Goal: Transaction & Acquisition: Download file/media

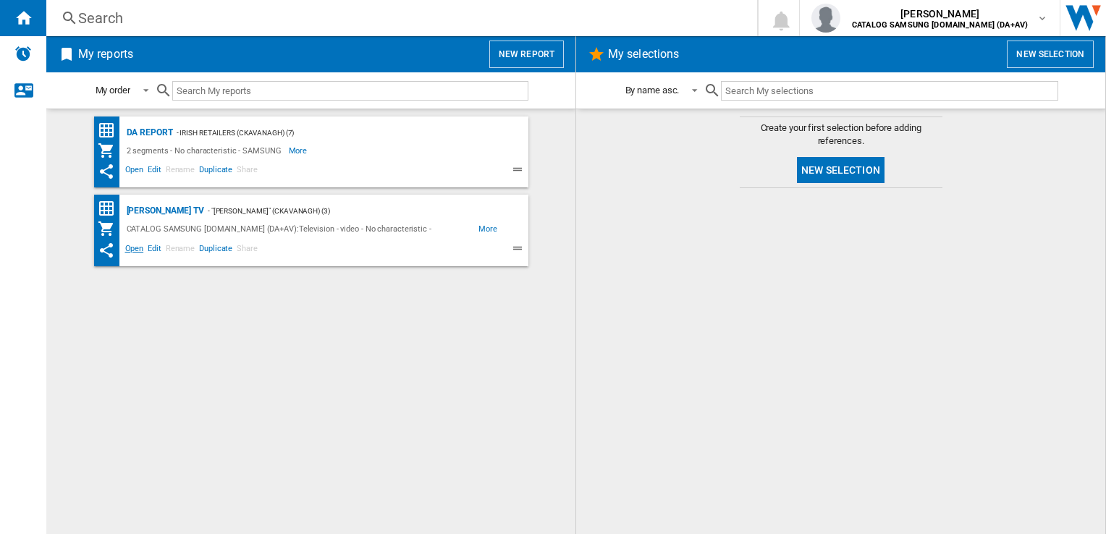
click at [134, 248] on span "Open" at bounding box center [134, 250] width 23 height 17
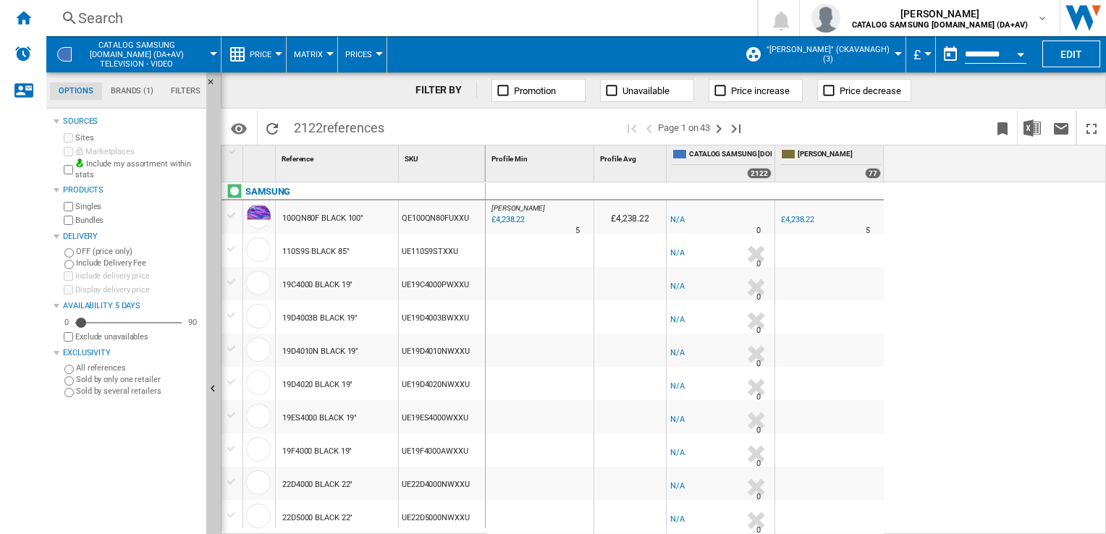
click at [925, 54] on div "Currency" at bounding box center [928, 54] width 7 height 4
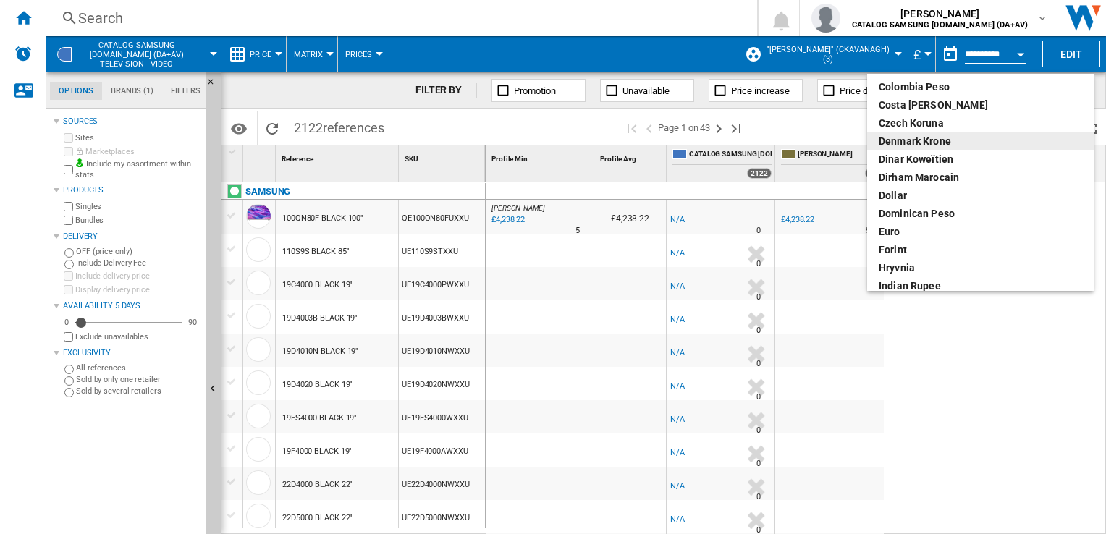
scroll to position [145, 0]
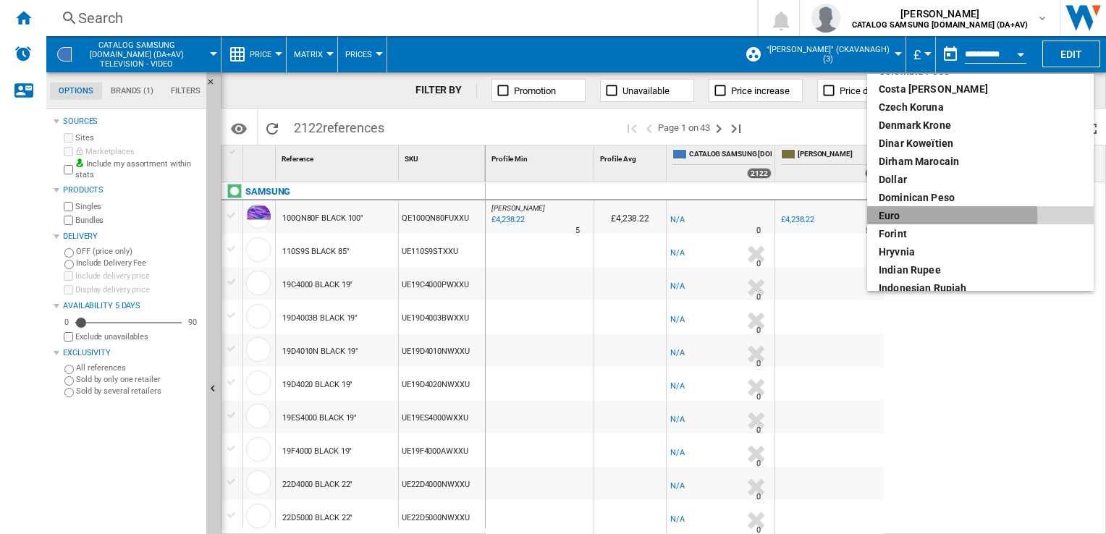
click at [927, 216] on div "euro" at bounding box center [980, 216] width 203 height 14
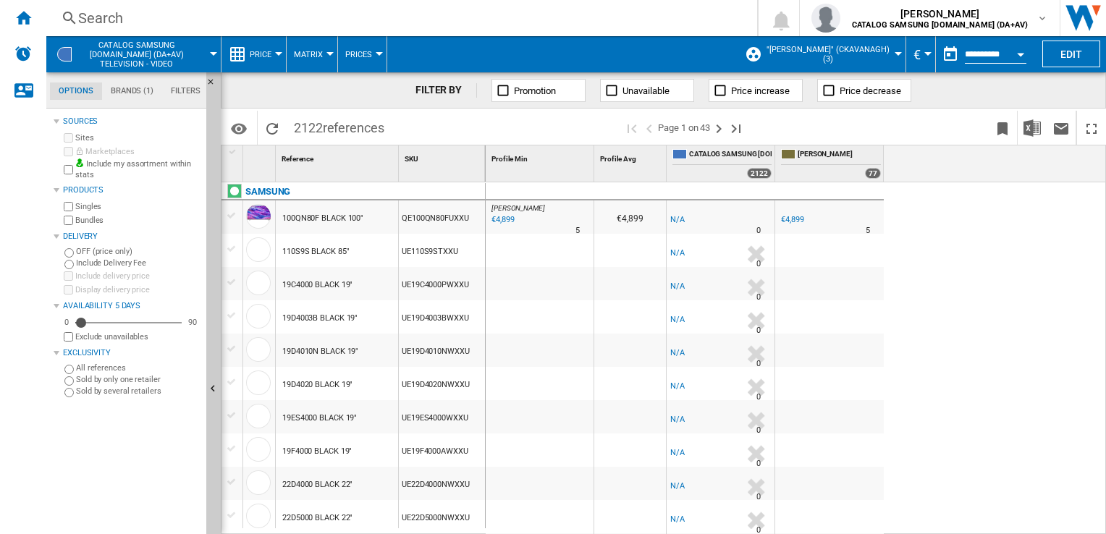
click at [998, 85] on div "FILTER BY Promotion Unavailable Price increase Price decrease" at bounding box center [663, 90] width 885 height 36
click at [1014, 214] on div "IE HARVEY NORMAN : IE HARVEYNORMAN -1.0 % €4,899 % N/A 5 IE HARVEY NORMAN : IE …" at bounding box center [796, 358] width 621 height 353
click at [1038, 125] on img "Download in Excel" at bounding box center [1032, 127] width 17 height 17
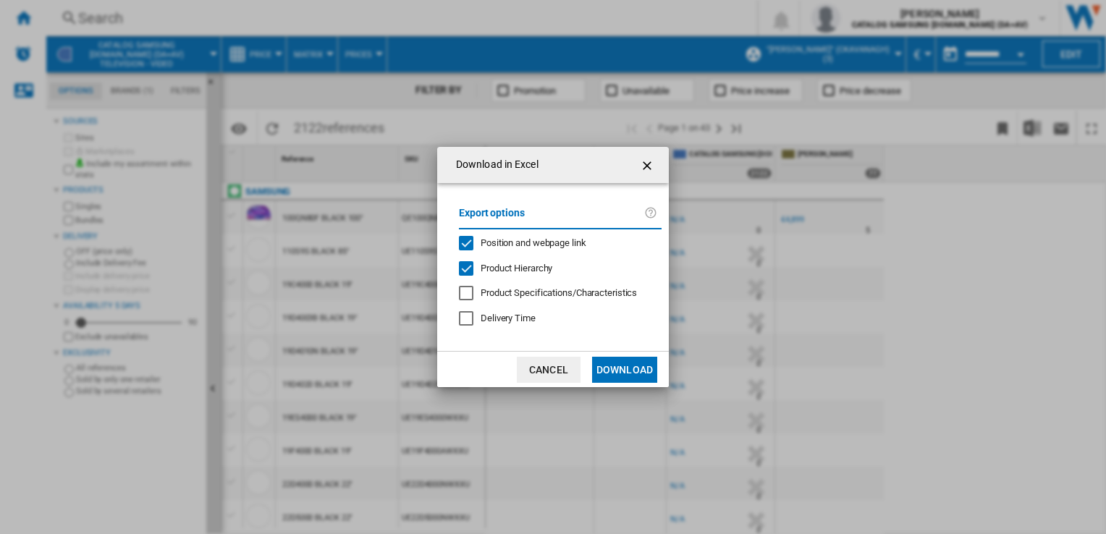
click at [636, 368] on button "Download" at bounding box center [624, 370] width 65 height 26
